Goal: Transaction & Acquisition: Obtain resource

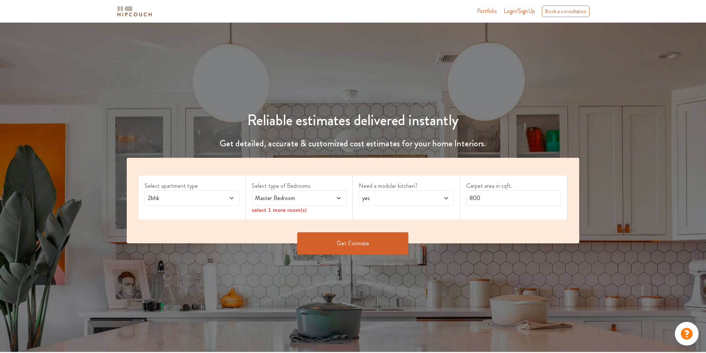
click at [231, 198] on icon at bounding box center [232, 198] width 4 height 2
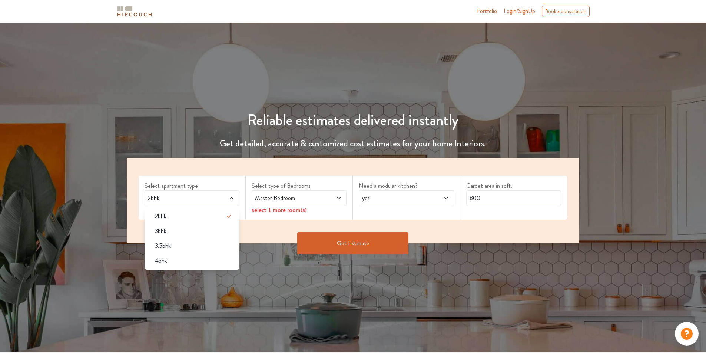
click at [279, 261] on div "Get Estimate" at bounding box center [353, 255] width 462 height 22
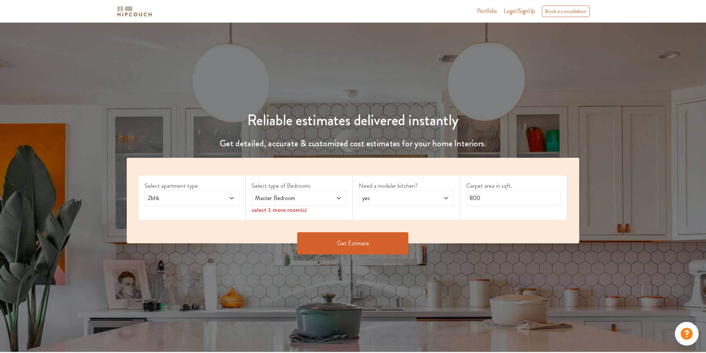
click at [336, 198] on icon at bounding box center [339, 198] width 6 height 6
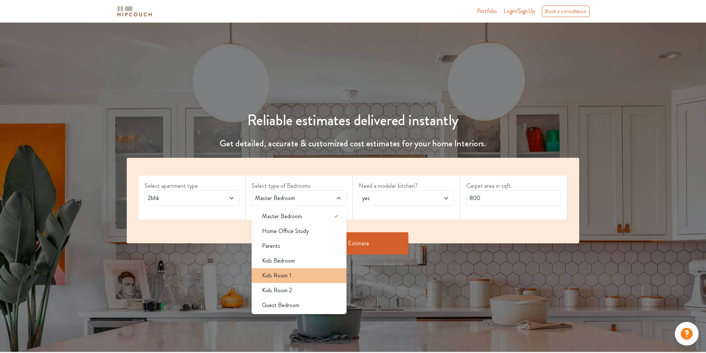
click at [291, 276] on div "Kids Room 1" at bounding box center [301, 275] width 90 height 9
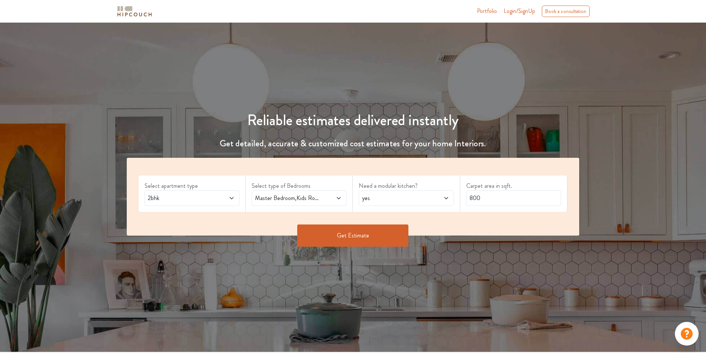
click at [374, 234] on button "Get Estimate" at bounding box center [352, 236] width 111 height 22
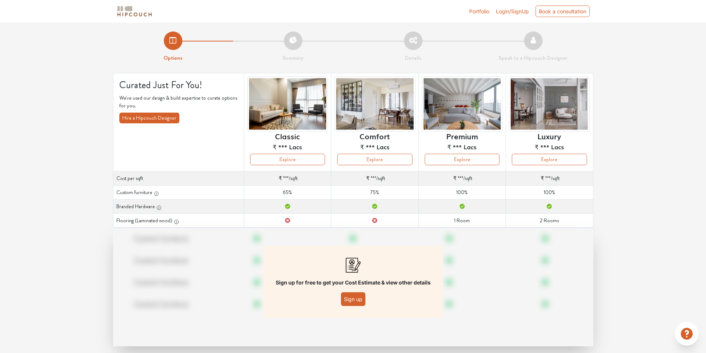
click at [288, 220] on icon at bounding box center [287, 220] width 5 height 5
click at [175, 222] on icon "button" at bounding box center [176, 221] width 5 height 5
click at [296, 157] on button "Explore" at bounding box center [287, 159] width 75 height 11
